Goal: Contribute content

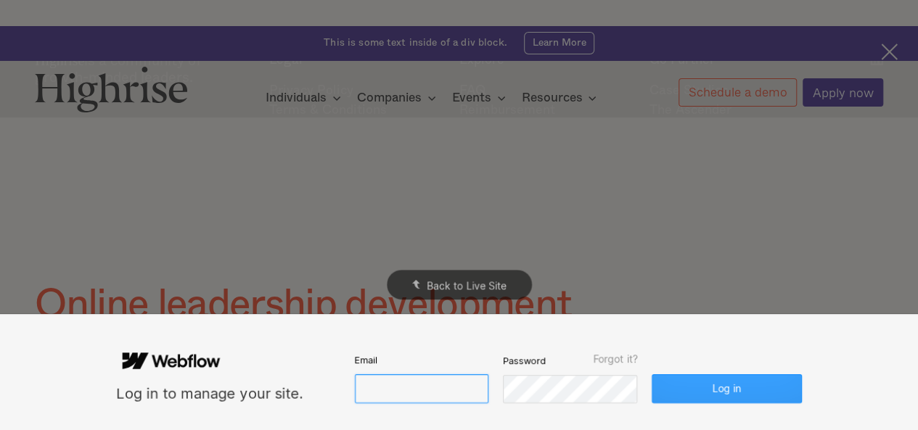
type input "[EMAIL_ADDRESS][DOMAIN_NAME]"
click at [701, 387] on button "Log in" at bounding box center [727, 388] width 150 height 29
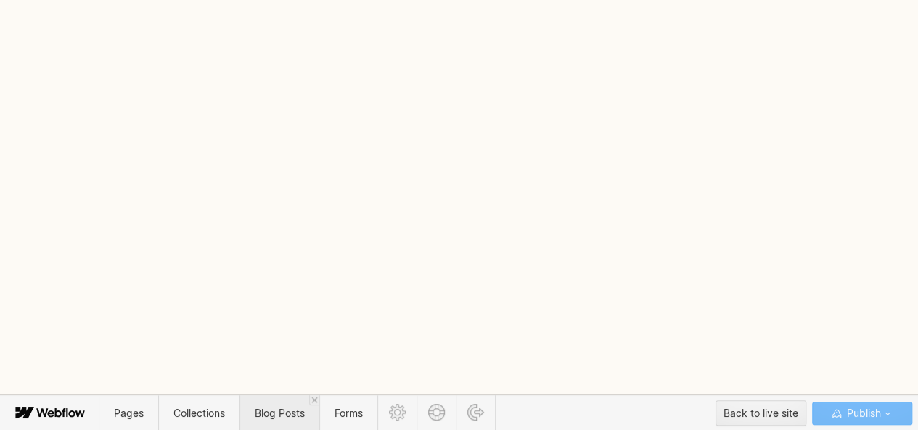
click at [280, 409] on span "Blog Posts" at bounding box center [280, 413] width 50 height 12
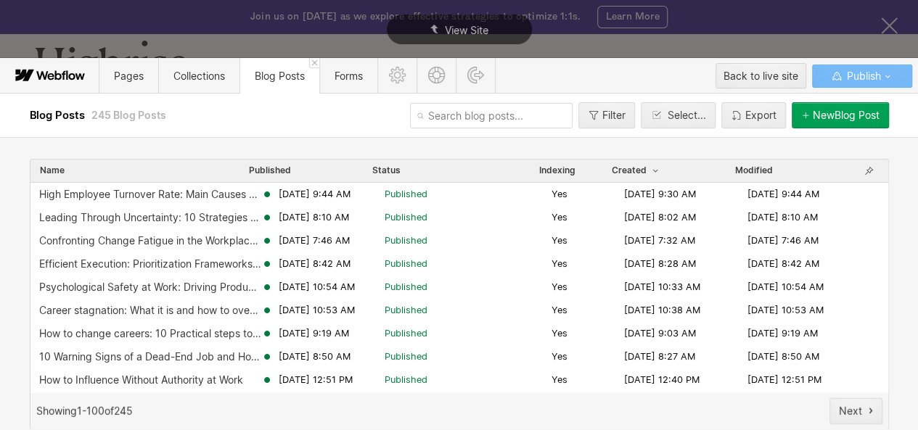
click at [447, 116] on input "text" at bounding box center [491, 115] width 163 height 25
paste input "signs-youre-not-getting-promoted"
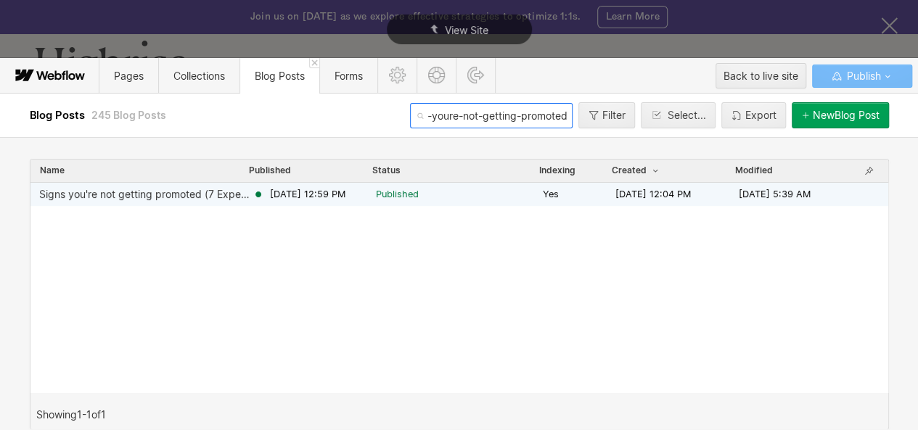
type input "signs-youre-not-getting-promoted"
click at [302, 195] on span "[DATE] 12:59 PM" at bounding box center [307, 194] width 75 height 13
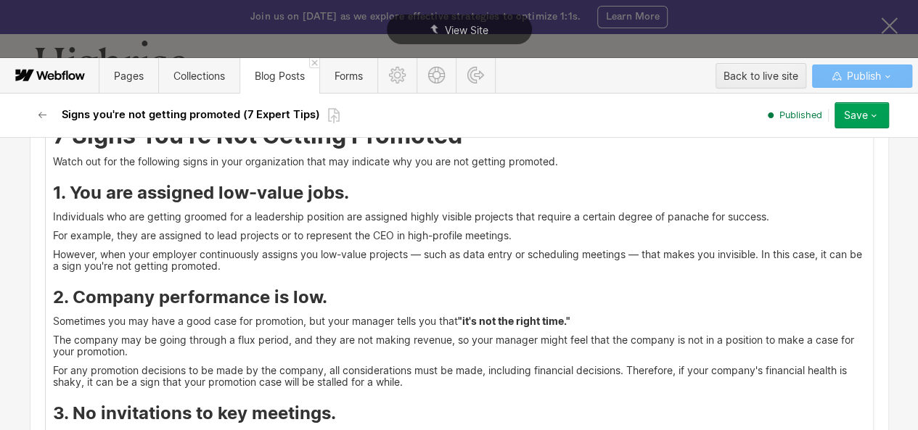
scroll to position [1932, 0]
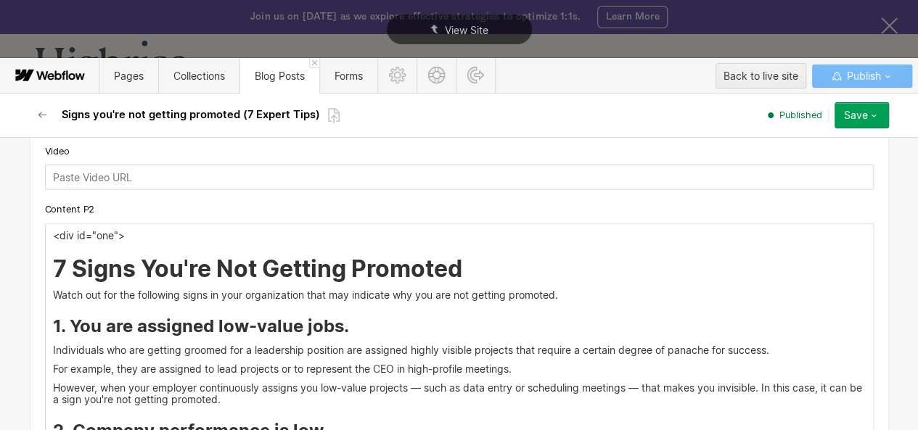
click at [464, 282] on h2 "7 Signs You're Not Getting Promoted" at bounding box center [459, 269] width 813 height 26
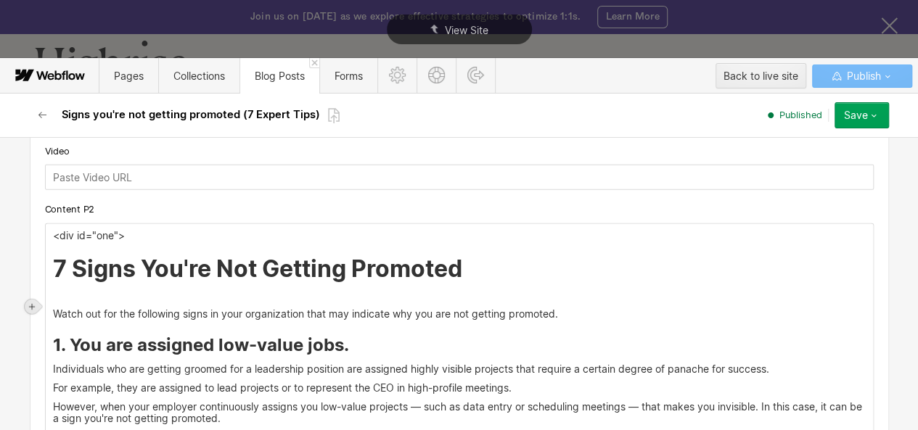
click at [30, 304] on icon at bounding box center [32, 307] width 9 height 9
click at [54, 306] on div at bounding box center [60, 306] width 28 height 22
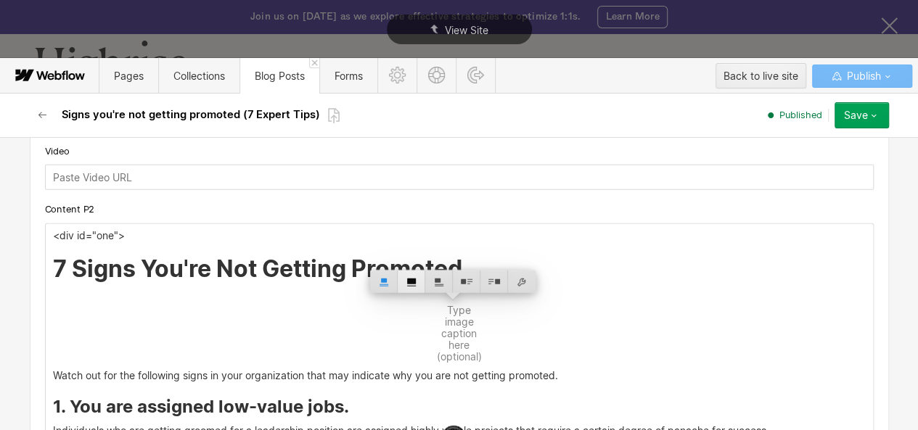
click at [409, 281] on div at bounding box center [412, 282] width 28 height 22
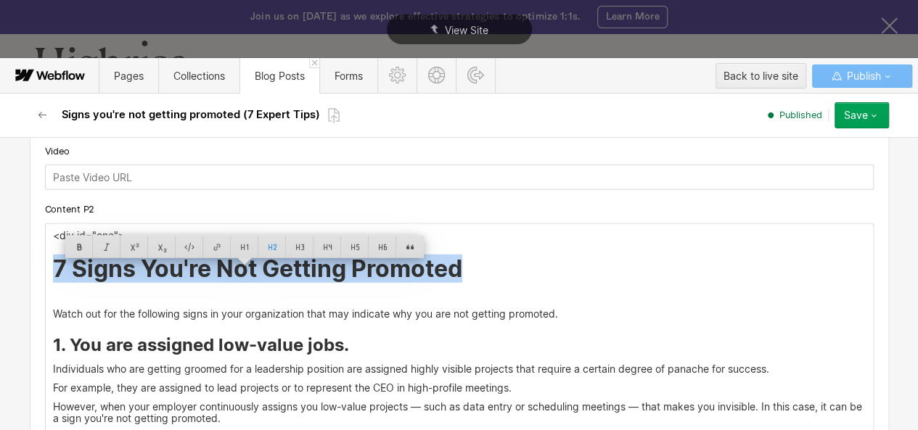
drag, startPoint x: 46, startPoint y: 280, endPoint x: 456, endPoint y: 279, distance: 409.3
click at [456, 279] on h2 "7 Signs You're Not Getting Promoted" at bounding box center [459, 269] width 813 height 26
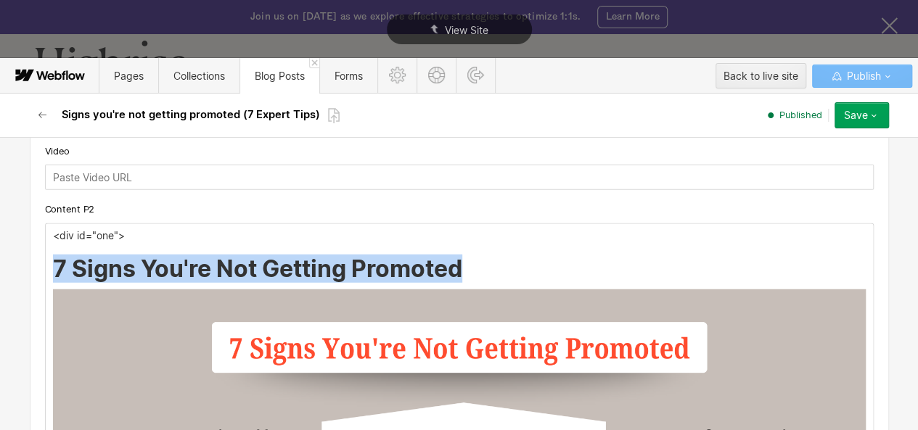
copy h2 "7 Signs You're Not Getting Promoted"
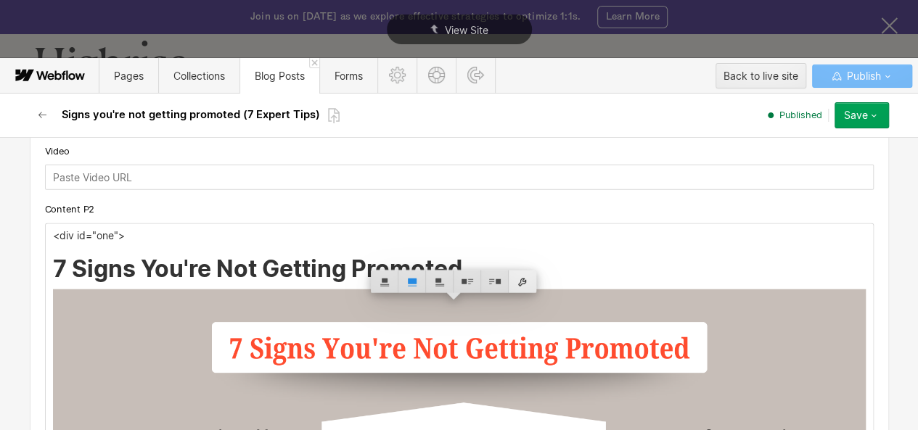
click at [521, 286] on div at bounding box center [523, 282] width 28 height 22
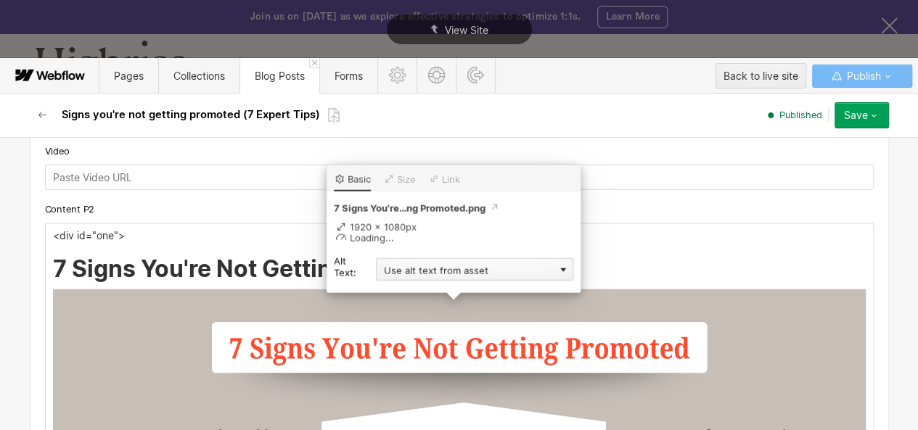
click at [450, 269] on div "Use alt text from asset" at bounding box center [474, 269] width 197 height 22
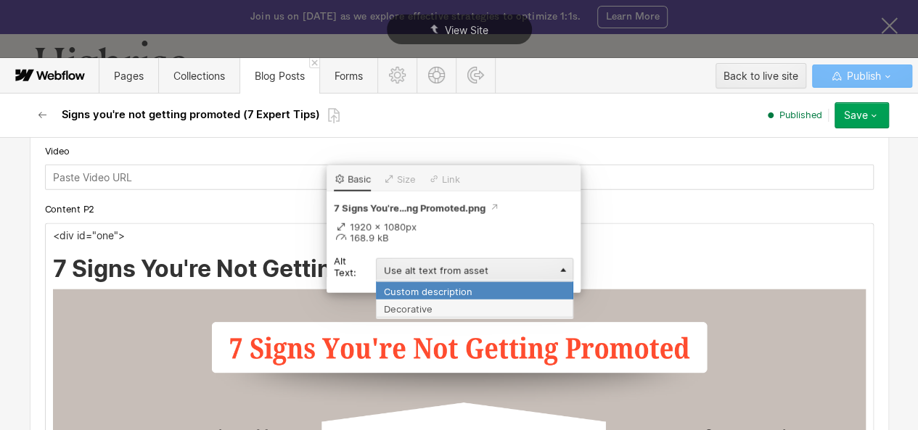
click at [427, 294] on div "Custom description" at bounding box center [474, 291] width 197 height 18
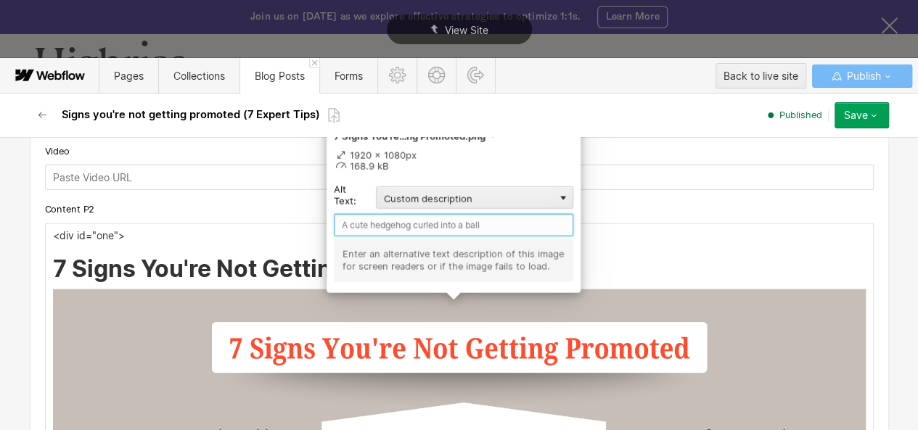
click at [394, 229] on input "text" at bounding box center [454, 225] width 240 height 22
paste input "7 Signs You're Not Getting Promoted"
type input "7 Signs You're Not Getting Promoted"
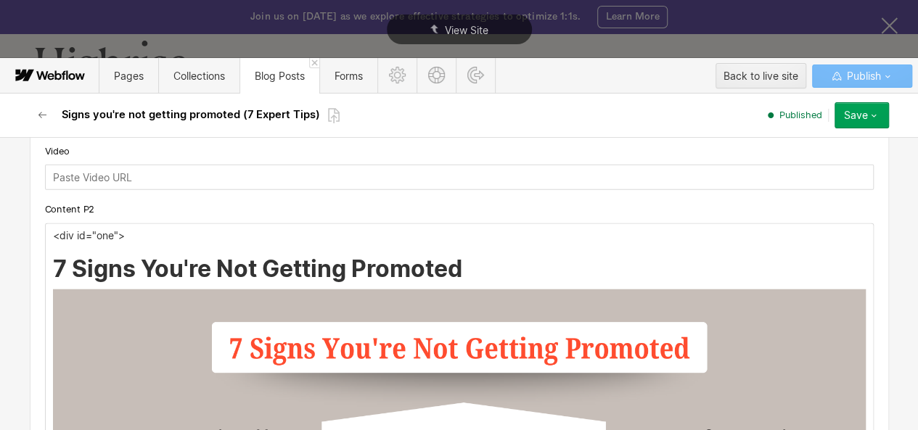
click at [871, 103] on button "Save" at bounding box center [862, 115] width 54 height 26
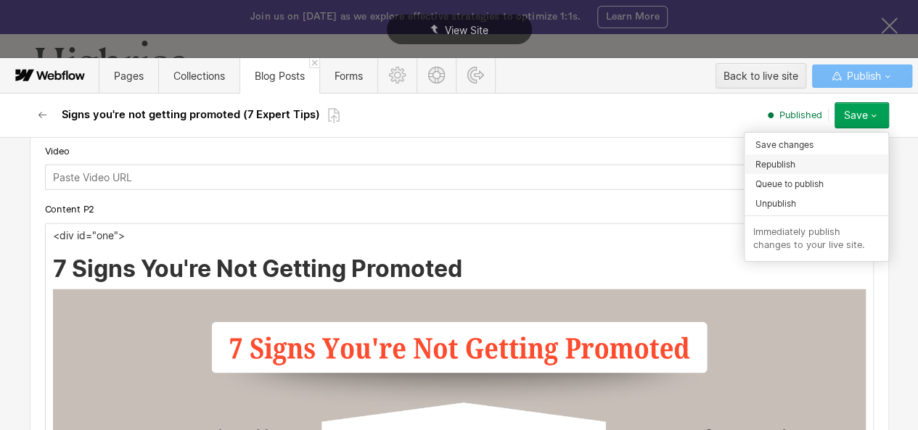
click at [763, 164] on span "Republish" at bounding box center [776, 164] width 40 height 14
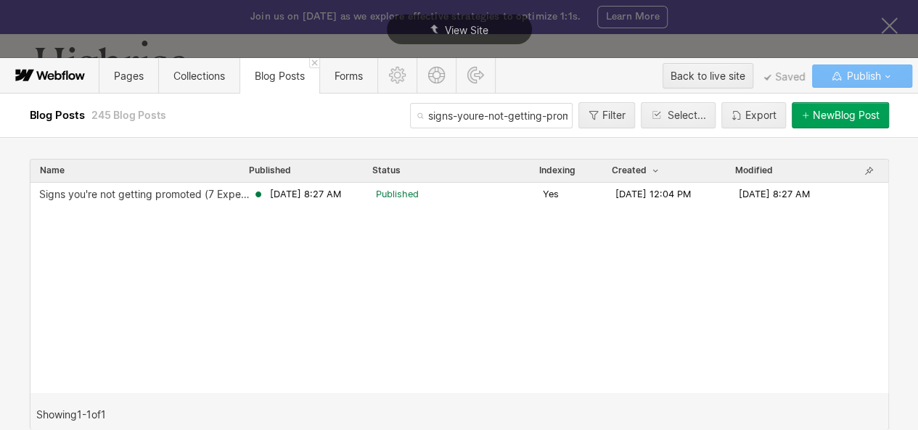
click at [464, 122] on input "signs-youre-not-getting-promoted" at bounding box center [491, 115] width 163 height 25
paste input "-boss-is-testing-you"
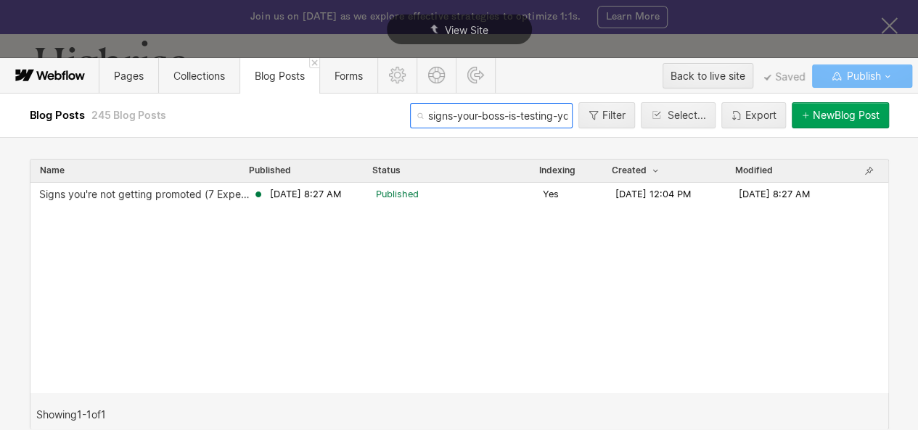
scroll to position [0, 10]
type input "signs-your-boss-is-testing-you"
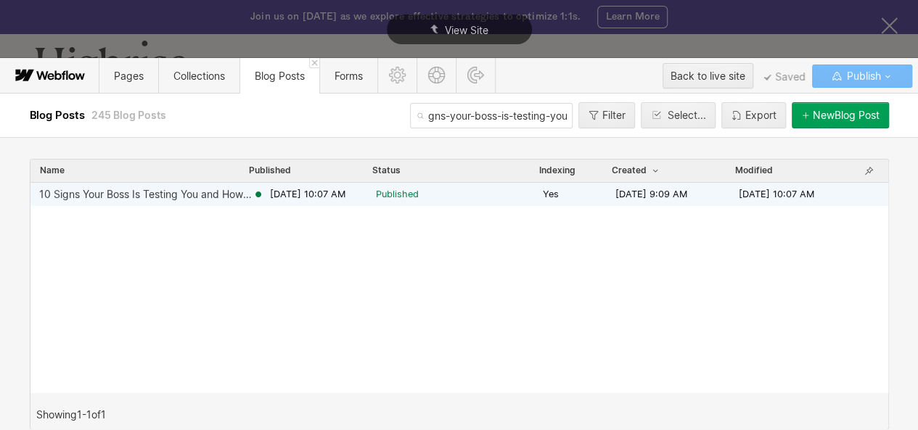
scroll to position [0, 0]
click at [419, 195] on span "Published" at bounding box center [397, 194] width 43 height 13
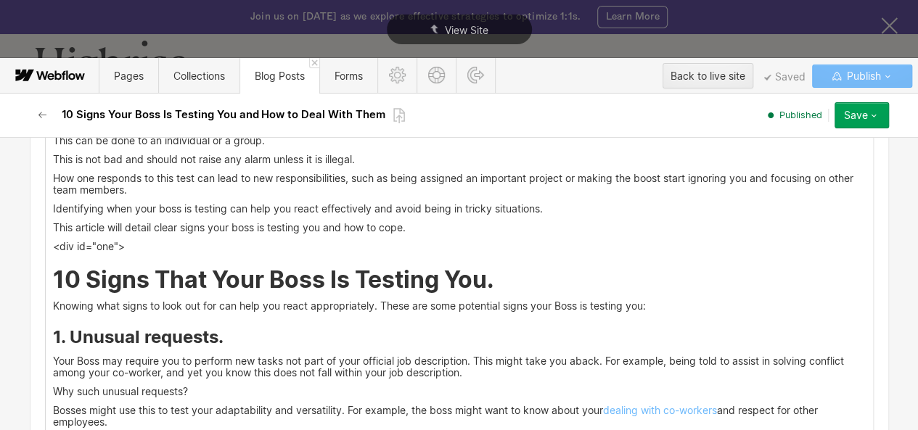
scroll to position [1480, 0]
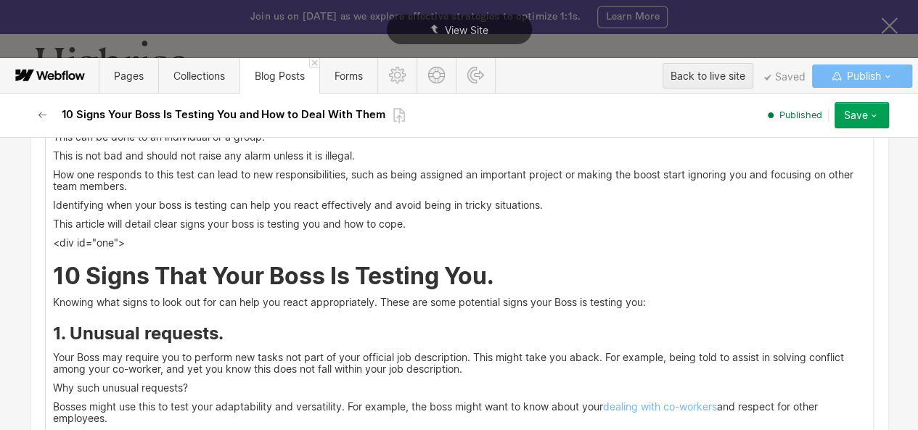
click at [502, 274] on h2 "10 Signs That Your Boss Is Testing You." at bounding box center [459, 276] width 813 height 26
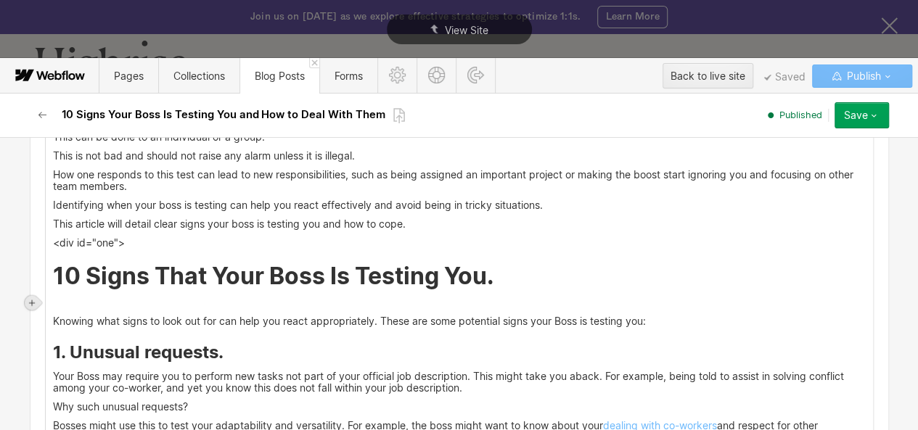
click at [30, 300] on icon at bounding box center [32, 302] width 9 height 9
click at [58, 301] on div at bounding box center [60, 302] width 28 height 22
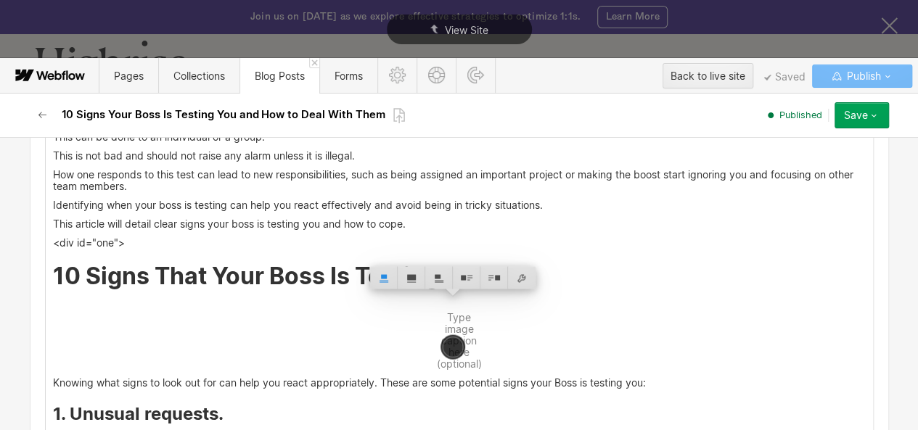
click at [412, 279] on div at bounding box center [412, 277] width 28 height 22
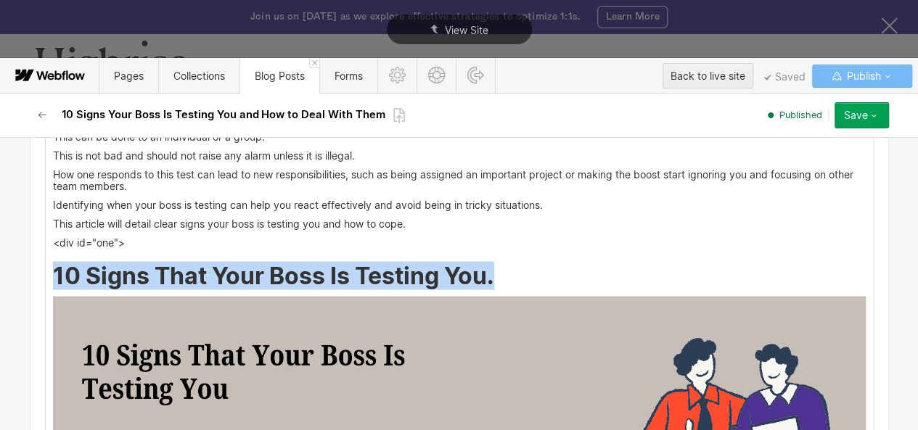
drag, startPoint x: 164, startPoint y: 274, endPoint x: 491, endPoint y: 279, distance: 326.6
click at [491, 279] on h2 "10 Signs That Your Boss Is Testing You." at bounding box center [459, 276] width 813 height 26
copy h2 "10 Signs That Your Boss Is Testing You."
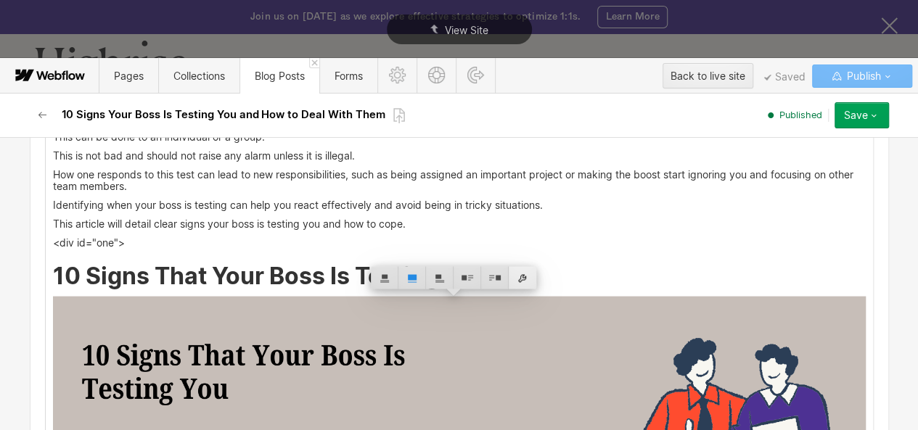
click at [526, 277] on div at bounding box center [523, 277] width 28 height 22
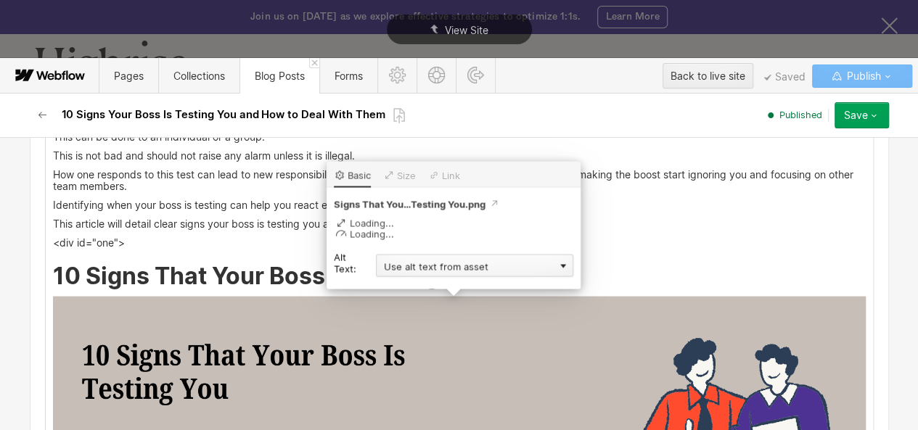
click at [468, 268] on div "Use alt text from asset" at bounding box center [474, 265] width 197 height 22
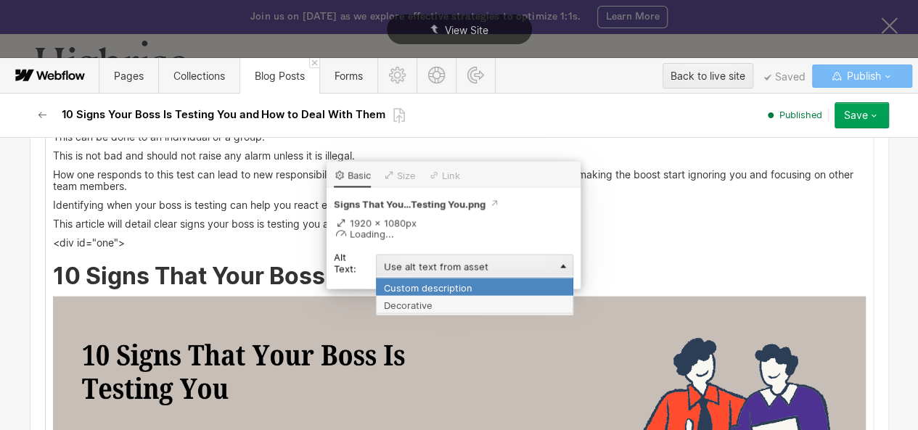
click at [454, 288] on div "Custom description" at bounding box center [474, 286] width 197 height 18
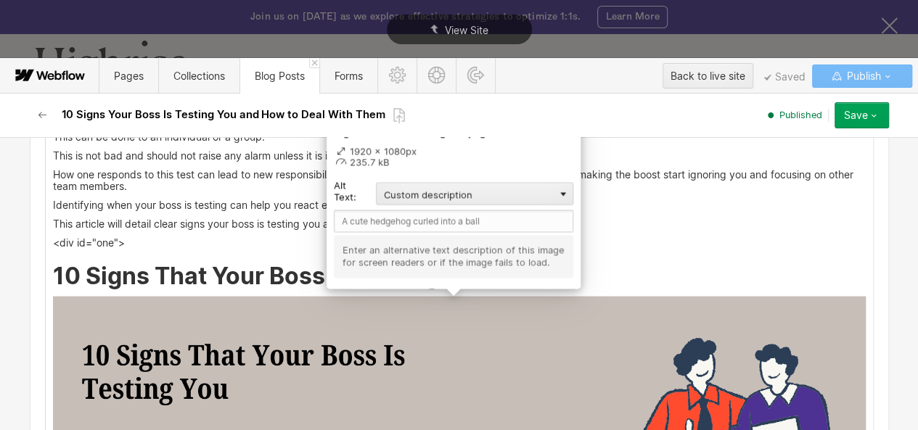
scroll to position [1423, 0]
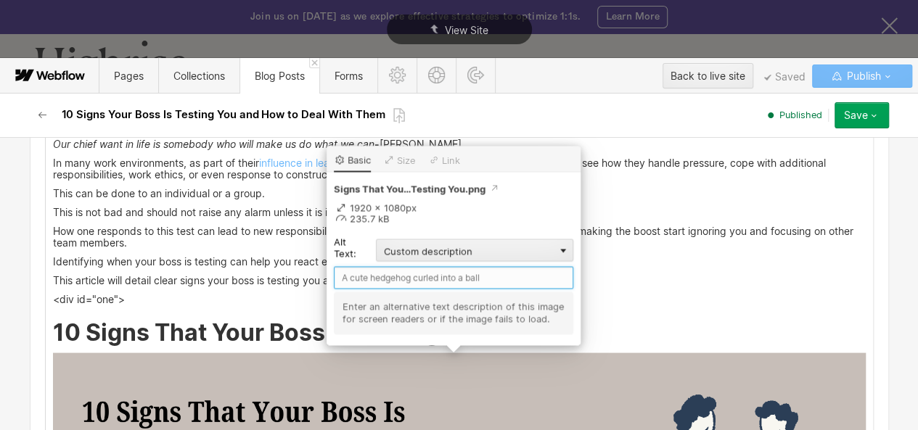
click at [441, 275] on input "text" at bounding box center [454, 277] width 240 height 22
paste input "10 Signs That Your Boss Is Testing You."
type input "10 Signs That Your Boss Is Testing You."
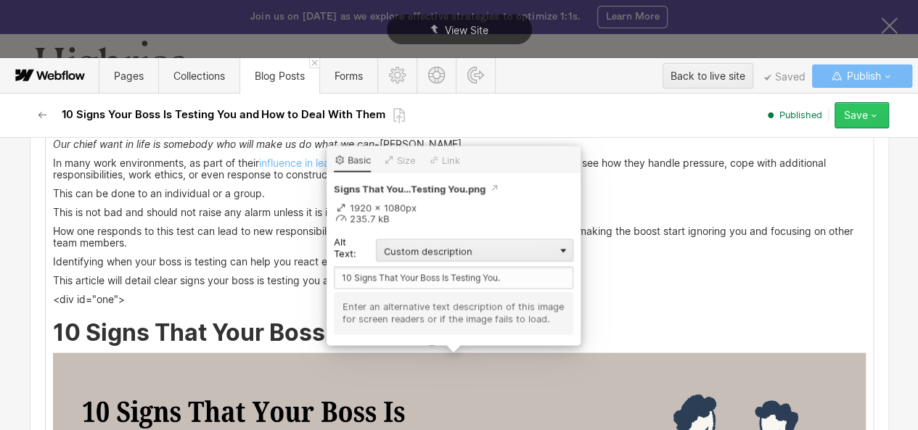
click at [874, 111] on icon "button" at bounding box center [874, 116] width 12 height 12
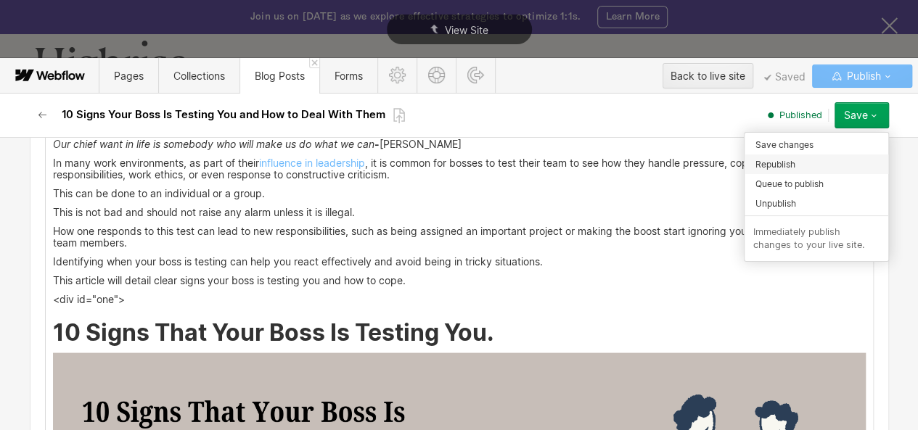
click at [801, 160] on div "Republish" at bounding box center [817, 165] width 144 height 20
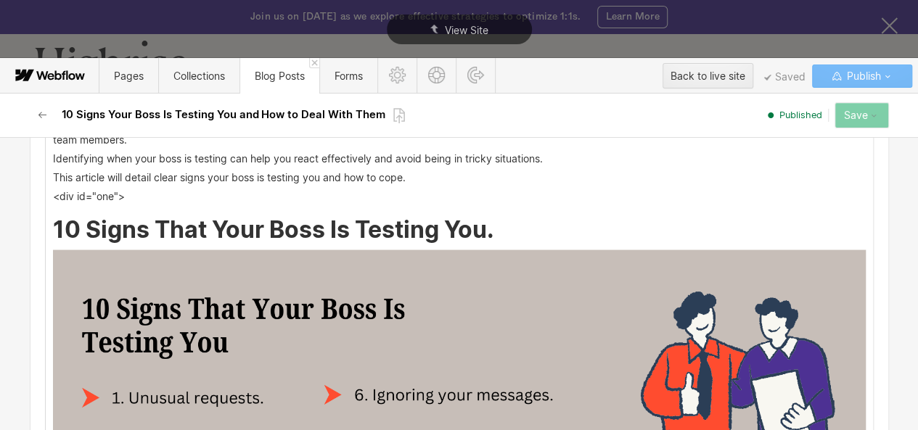
scroll to position [1528, 0]
